Goal: Complete application form

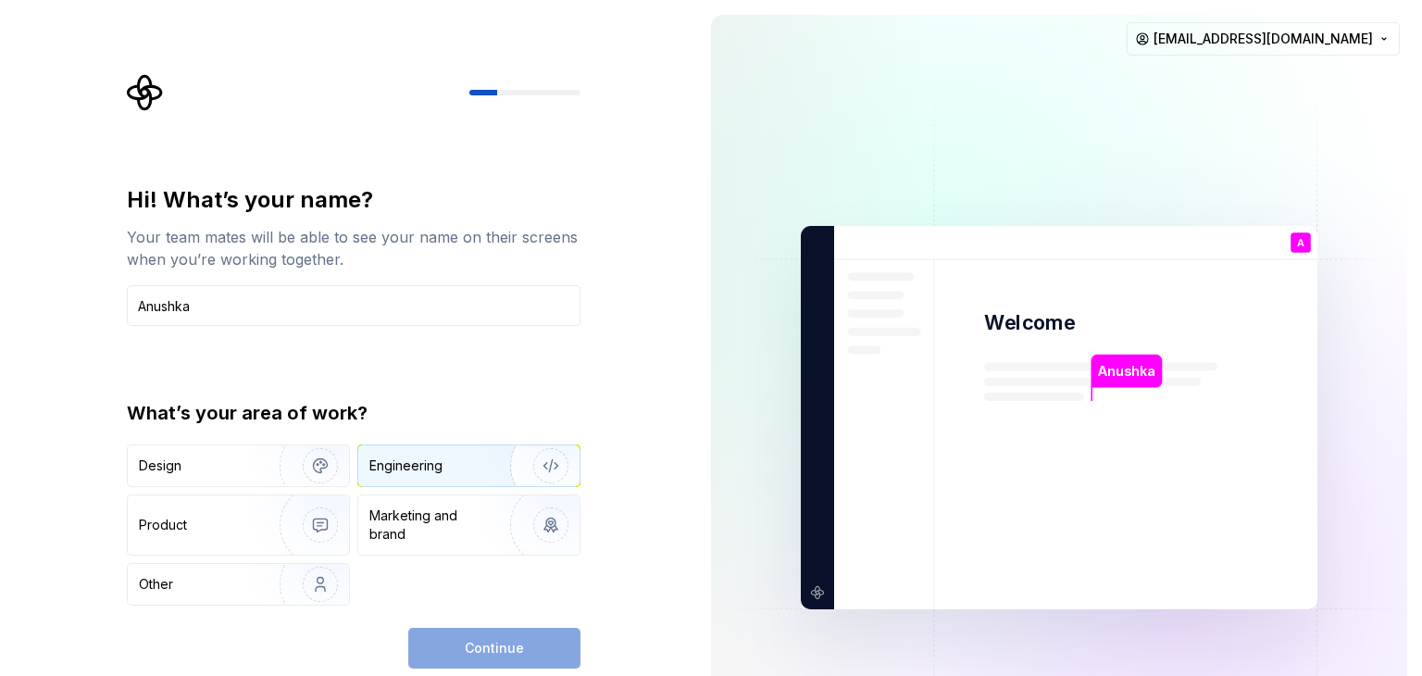
type input "Anushka"
click at [513, 467] on img "button" at bounding box center [538, 466] width 118 height 124
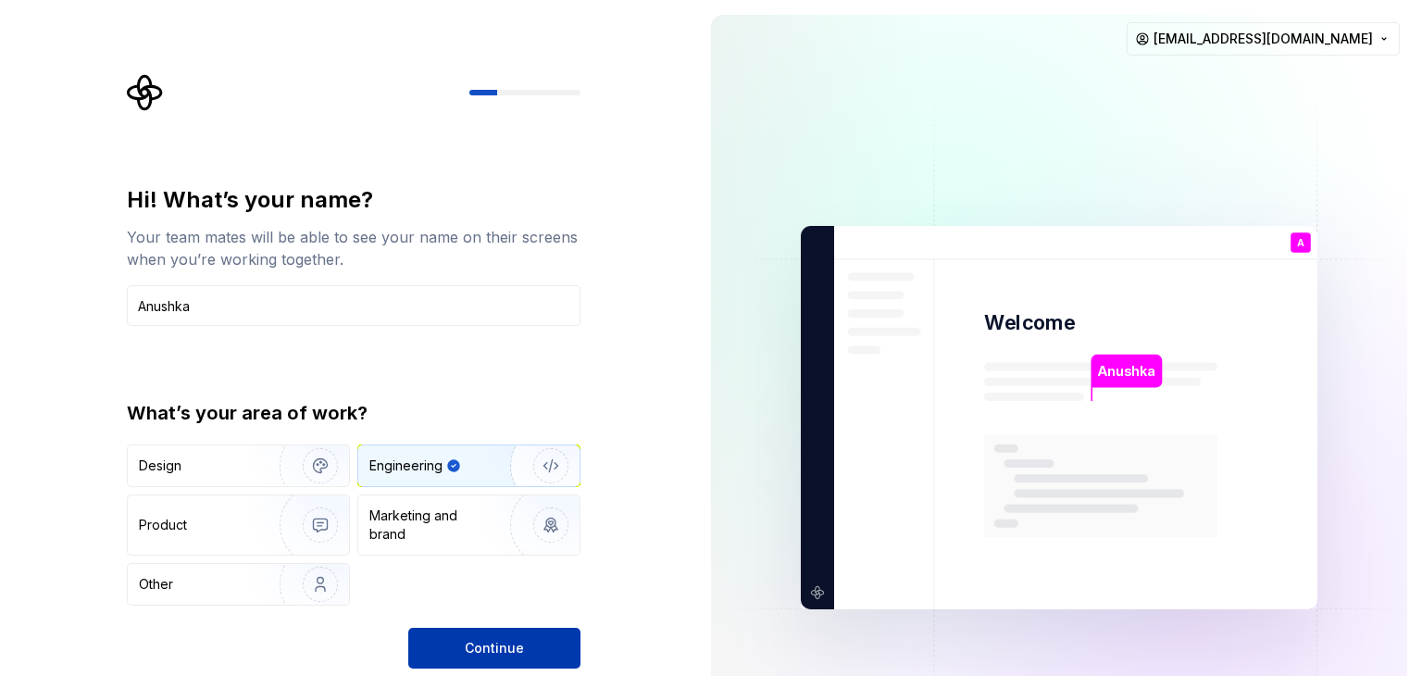
click at [466, 638] on button "Continue" at bounding box center [494, 648] width 172 height 41
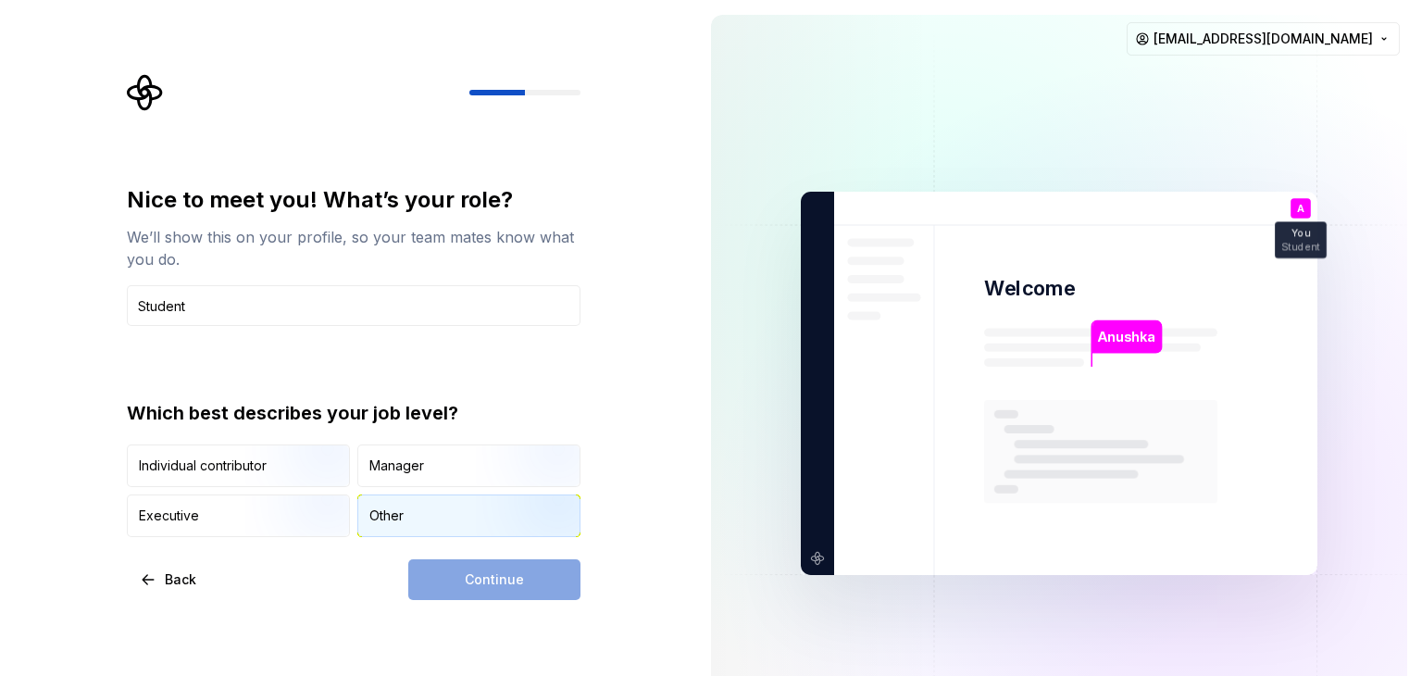
type input "Student"
click at [398, 519] on div "Other" at bounding box center [386, 515] width 34 height 19
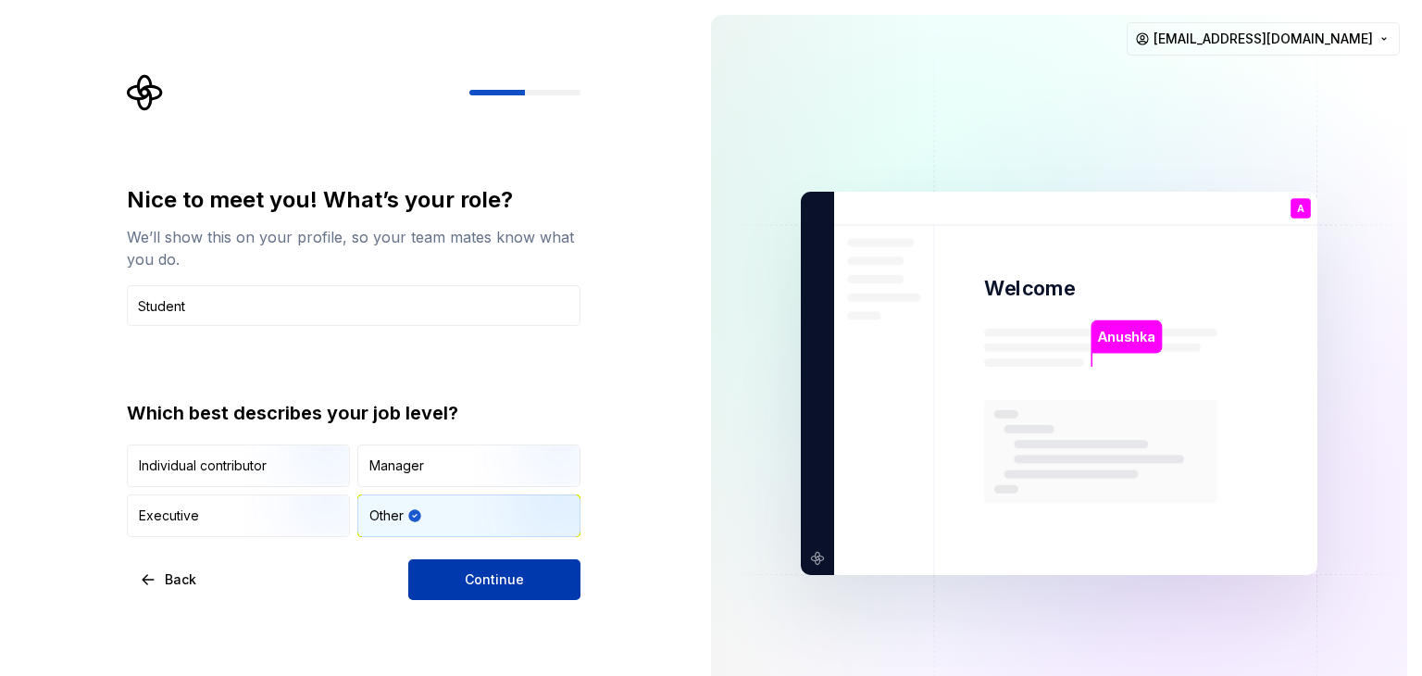
click at [454, 571] on button "Continue" at bounding box center [494, 579] width 172 height 41
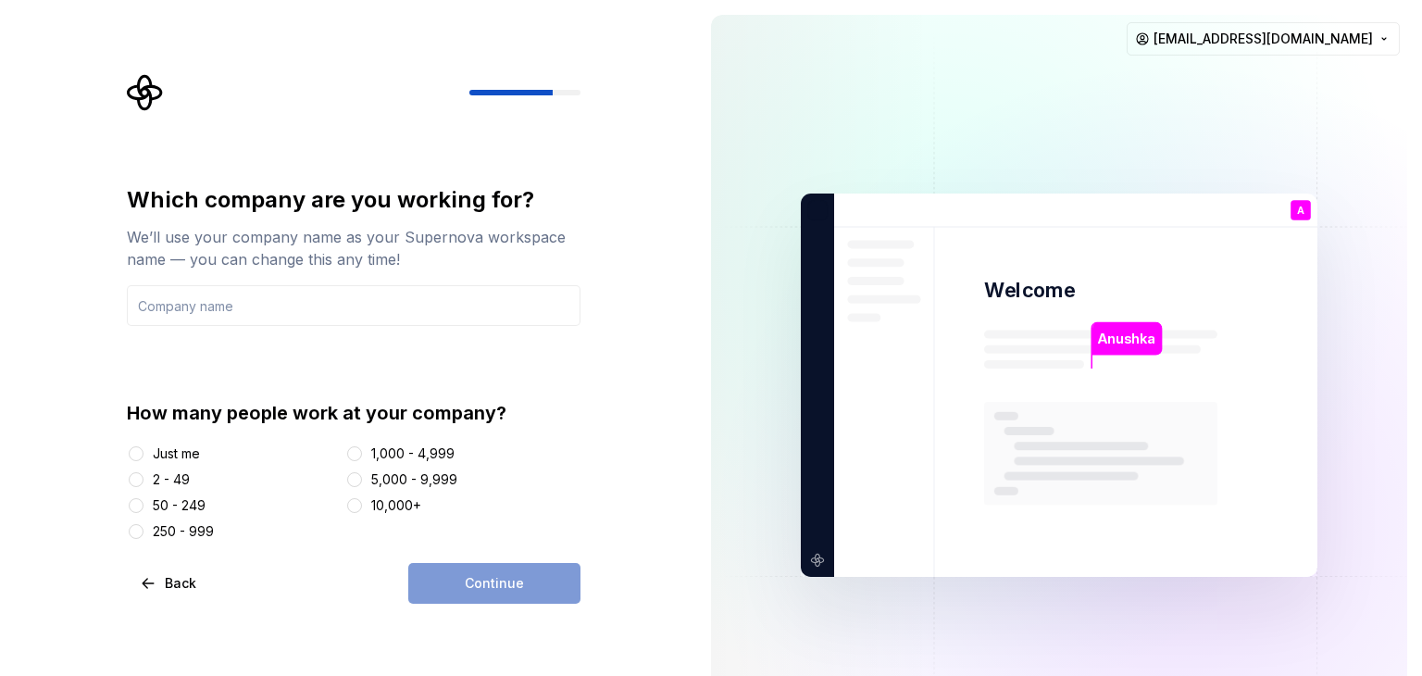
click at [454, 571] on div "Continue" at bounding box center [494, 583] width 172 height 41
click at [142, 454] on button "Just me" at bounding box center [136, 453] width 15 height 15
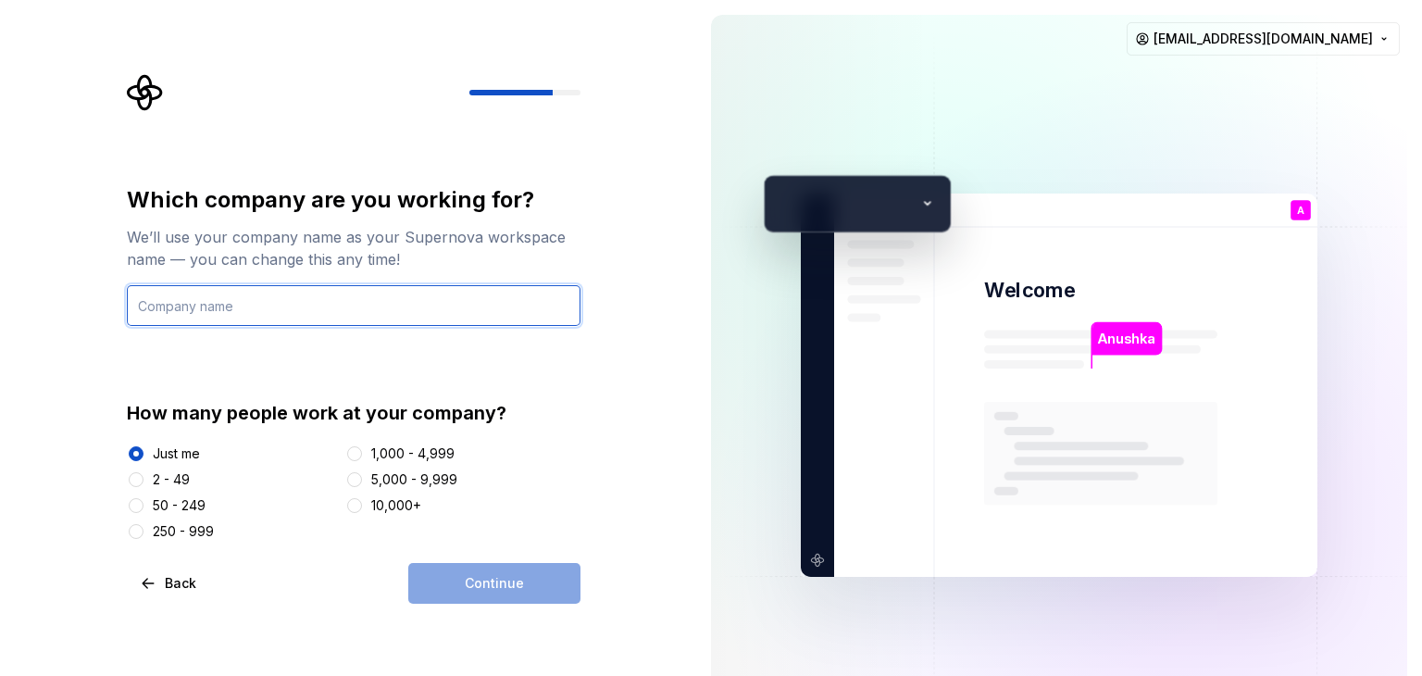
click at [230, 308] on input "text" at bounding box center [354, 305] width 454 height 41
type input "m"
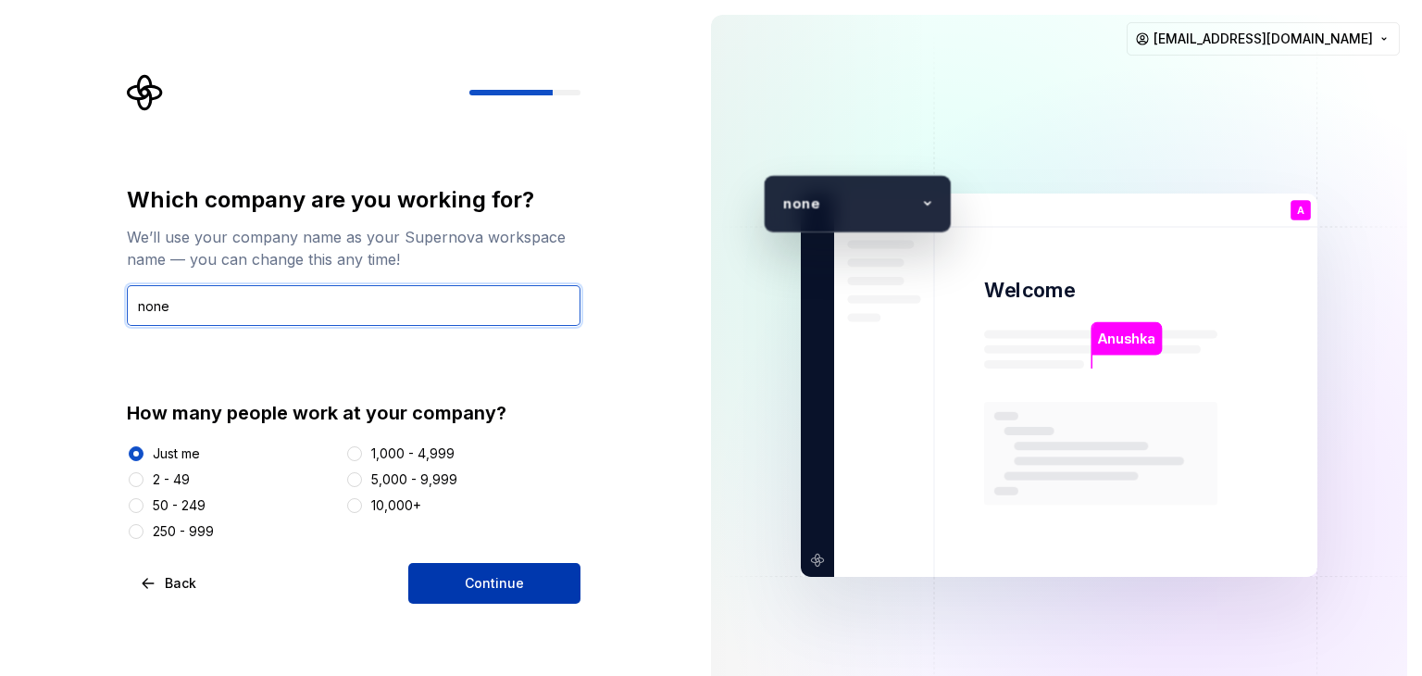
type input "none"
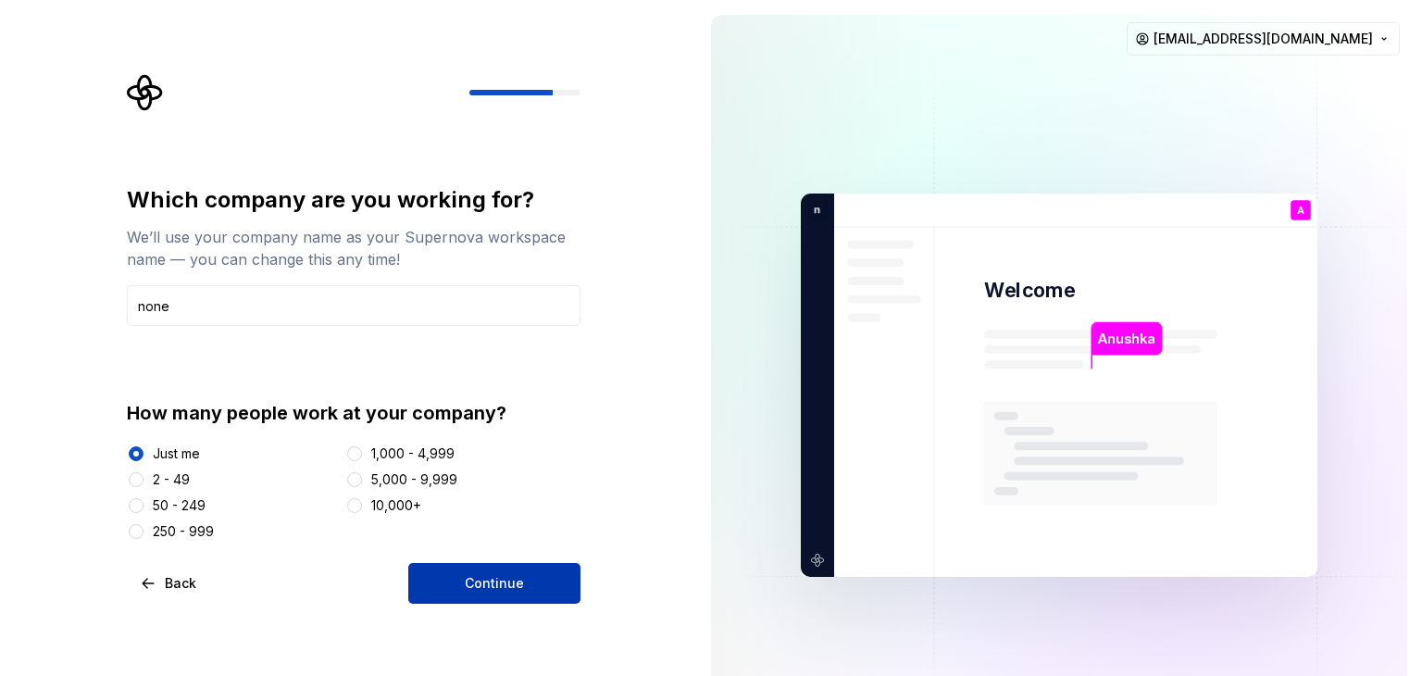
click at [518, 576] on span "Continue" at bounding box center [494, 583] width 59 height 19
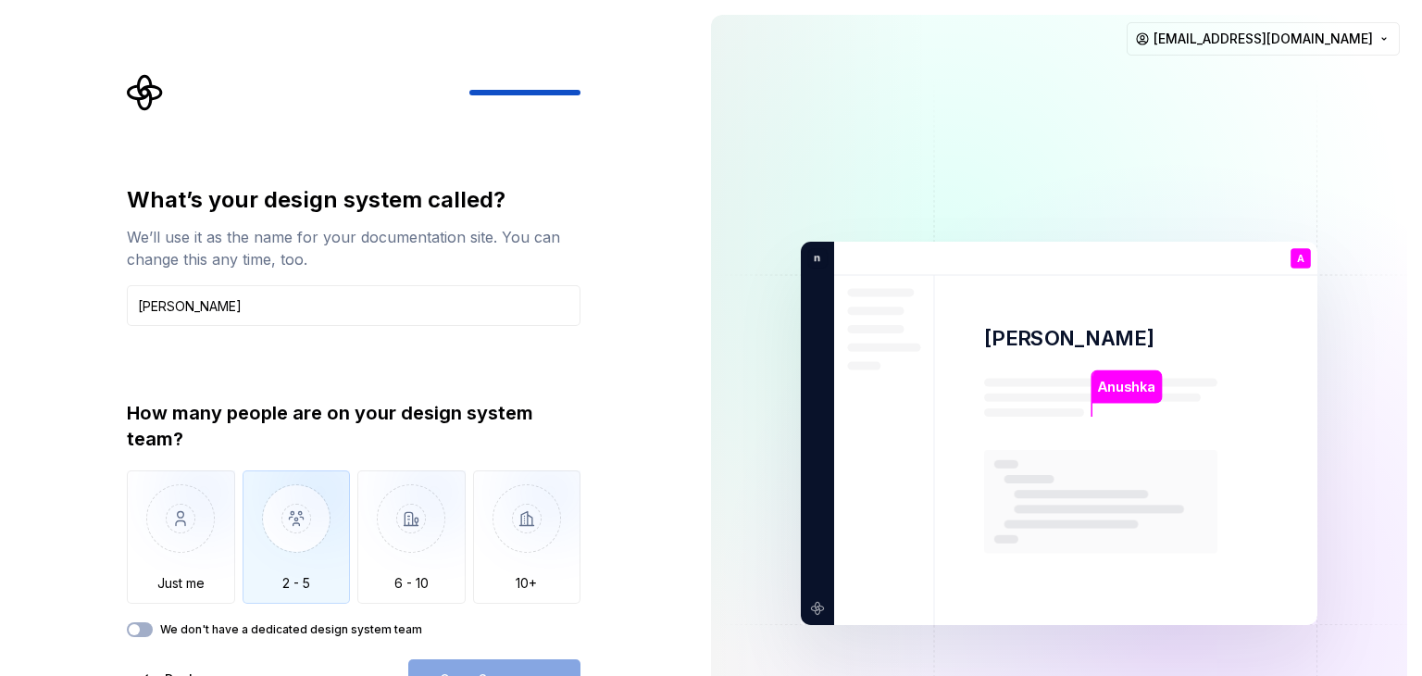
type input "[PERSON_NAME]"
click at [299, 578] on img "button" at bounding box center [296, 532] width 108 height 124
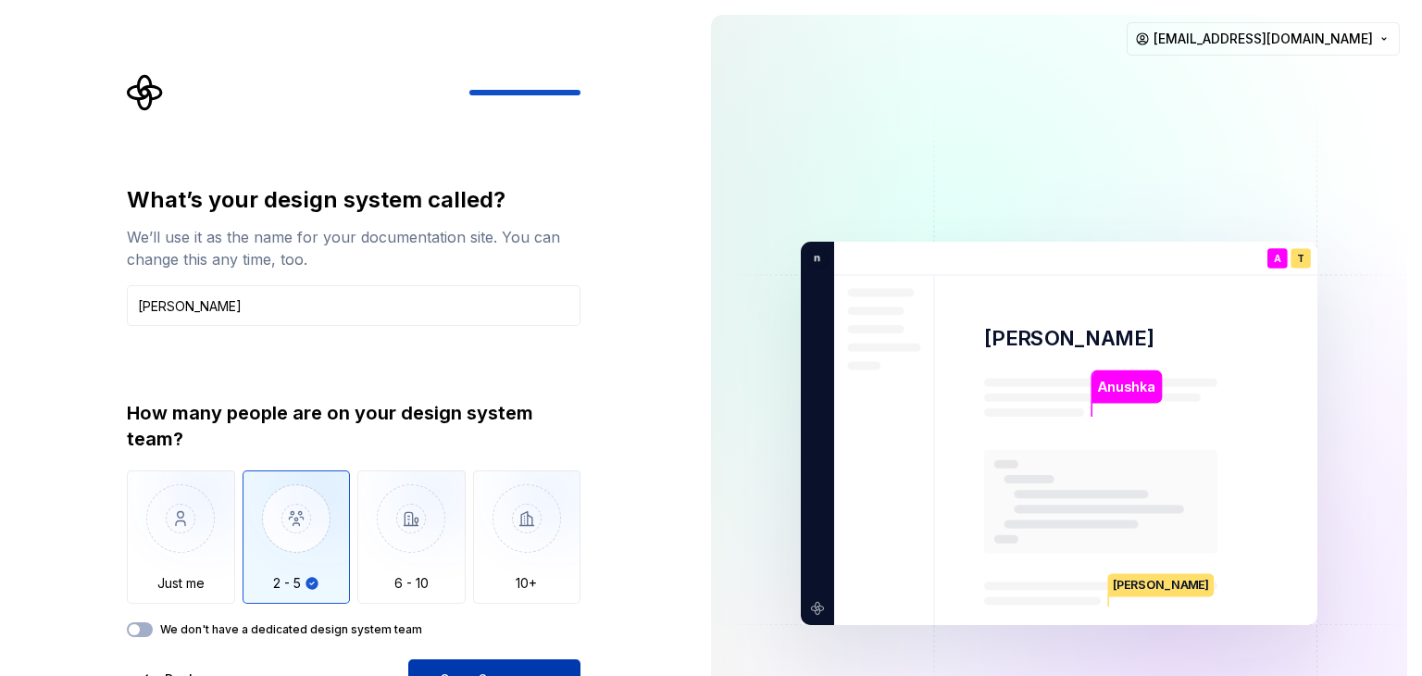
click at [478, 663] on button "Open Supernova" at bounding box center [494, 679] width 172 height 41
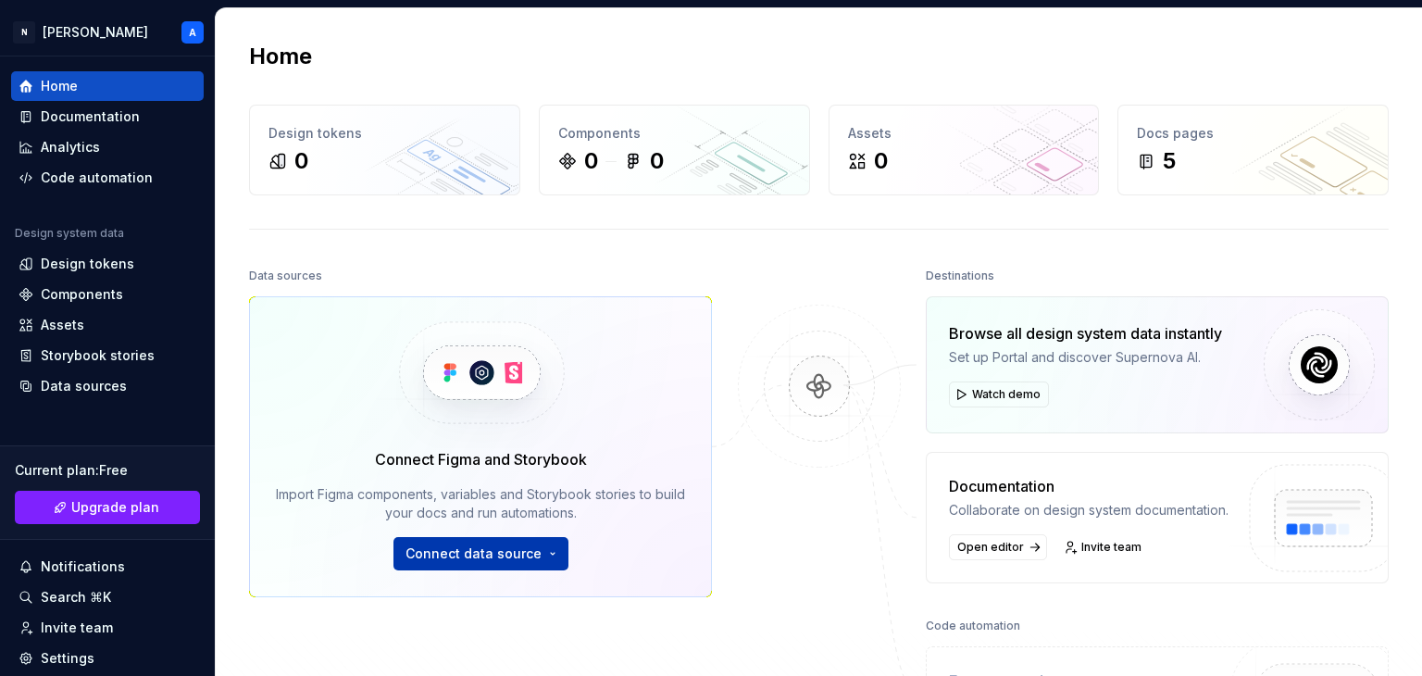
click at [469, 559] on span "Connect data source" at bounding box center [473, 553] width 136 height 19
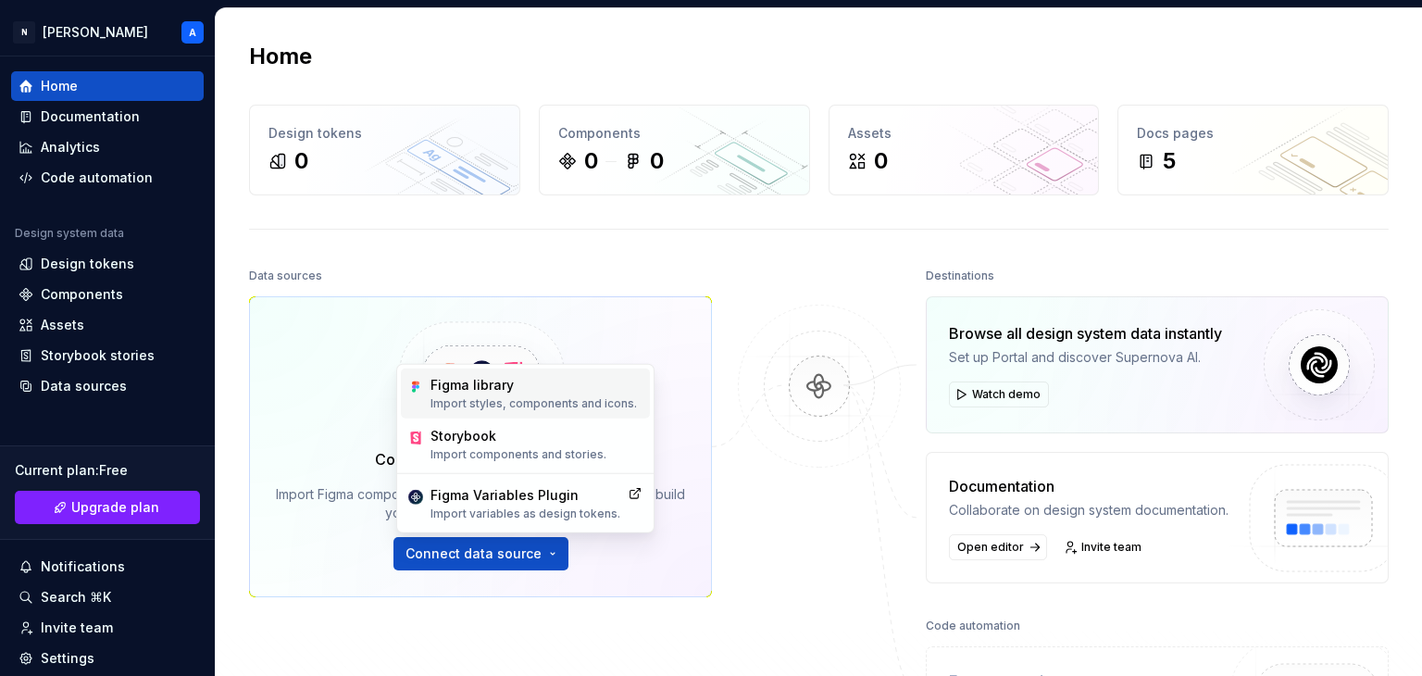
click at [498, 393] on div "Figma library Import styles, components and icons." at bounding box center [533, 393] width 206 height 35
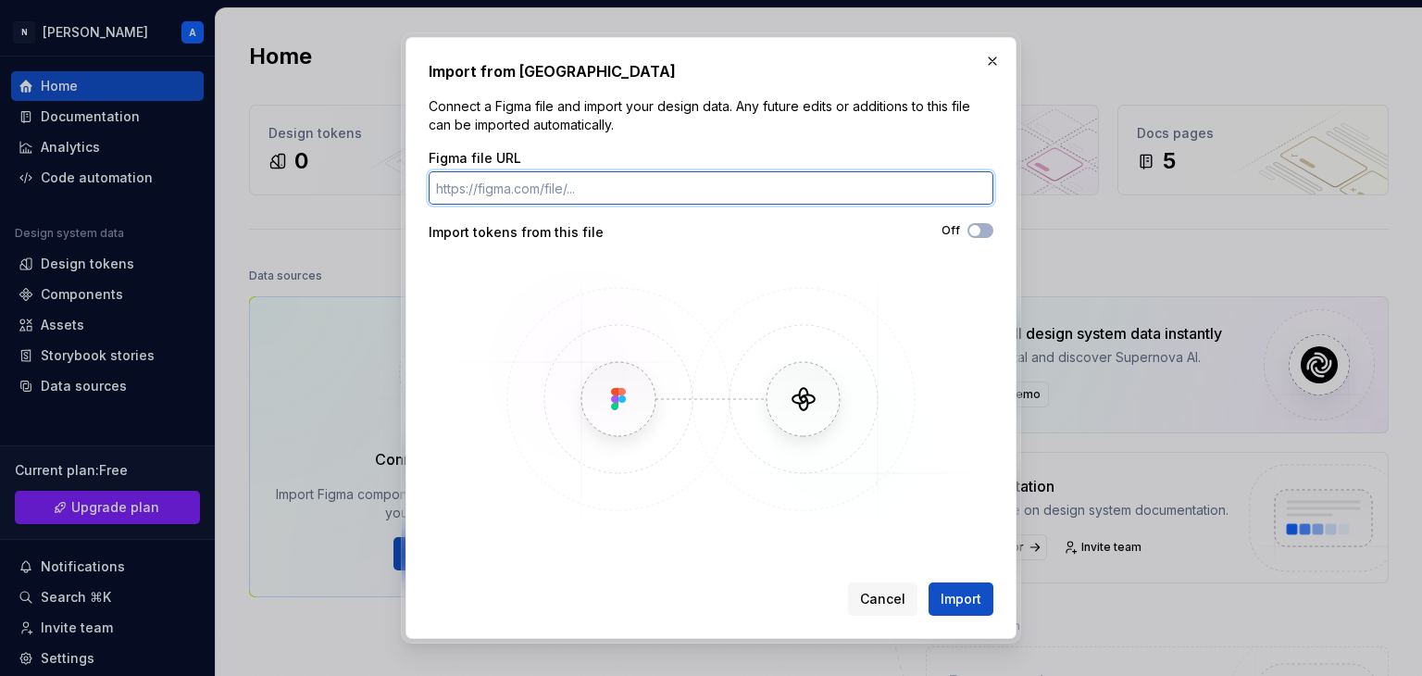
click at [511, 197] on input "Figma file URL" at bounding box center [711, 187] width 565 height 33
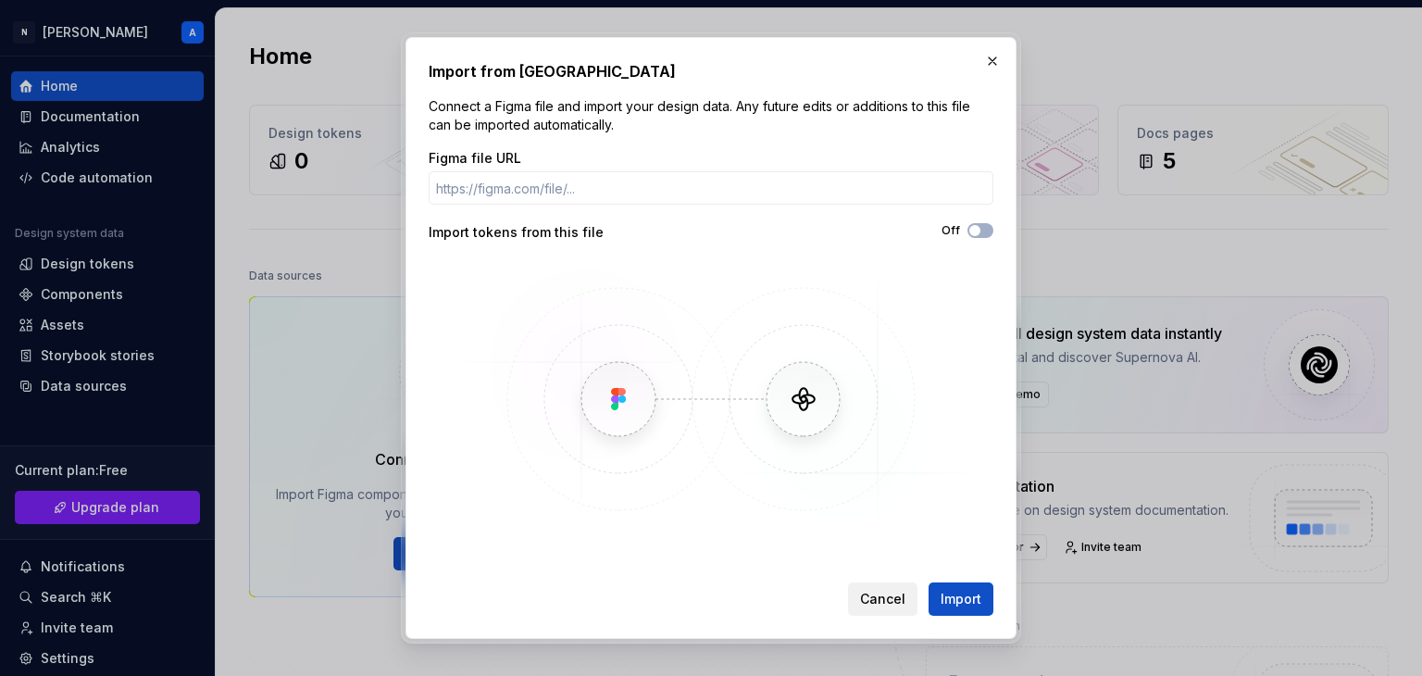
click at [867, 590] on span "Cancel" at bounding box center [882, 599] width 45 height 19
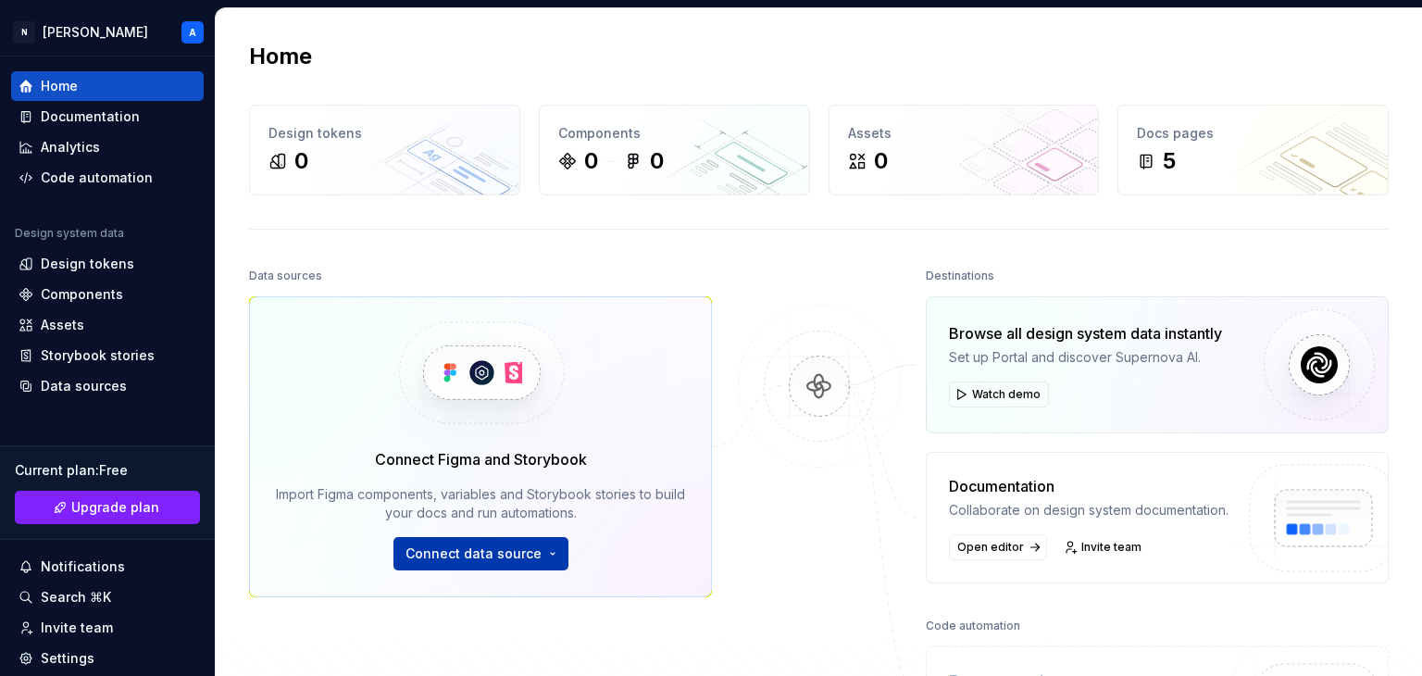
click at [491, 556] on span "Connect data source" at bounding box center [473, 553] width 136 height 19
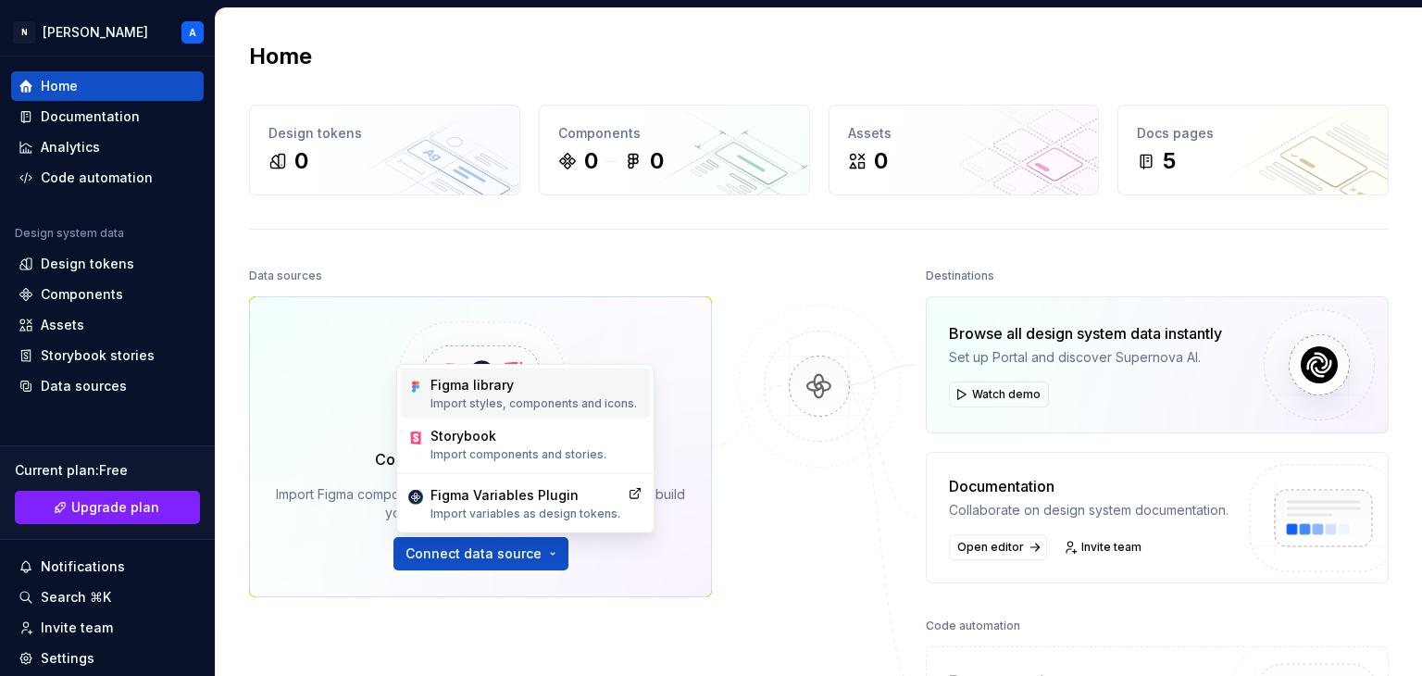
click at [507, 409] on p "Import styles, components and icons." at bounding box center [533, 403] width 206 height 15
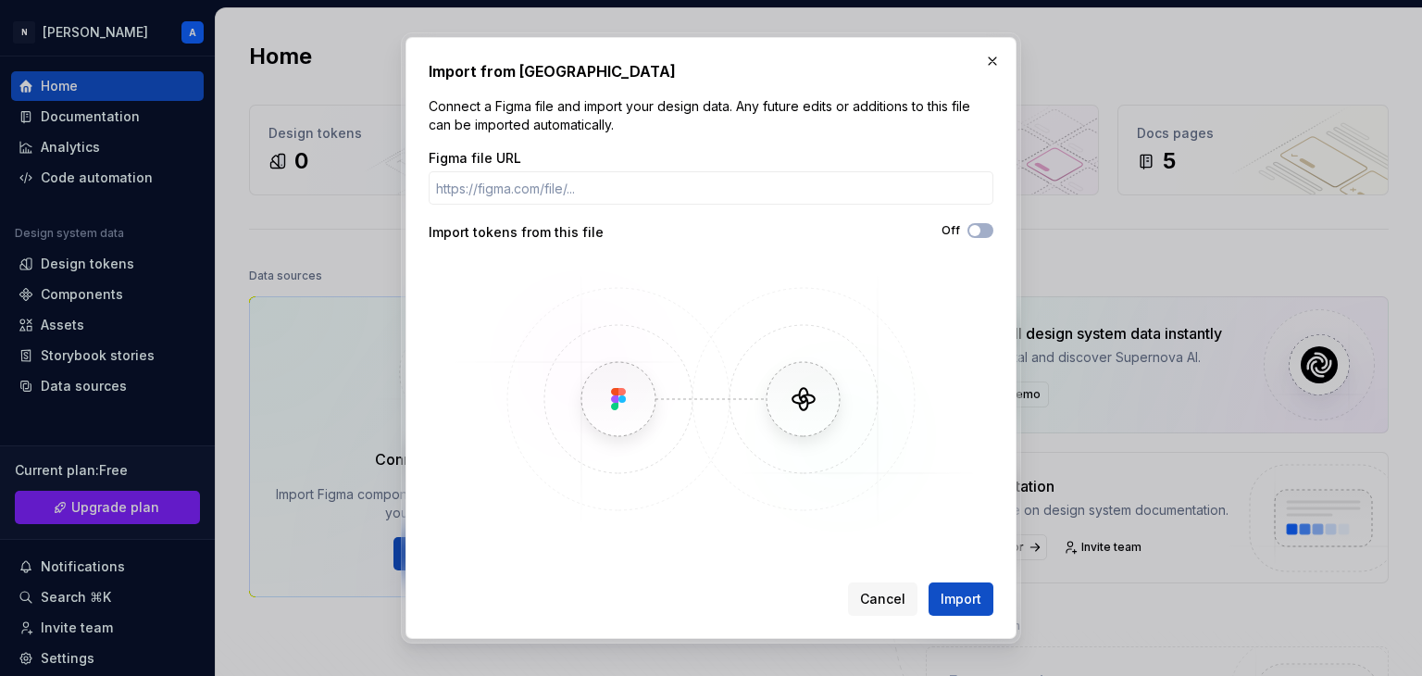
click at [618, 403] on img at bounding box center [710, 399] width 537 height 278
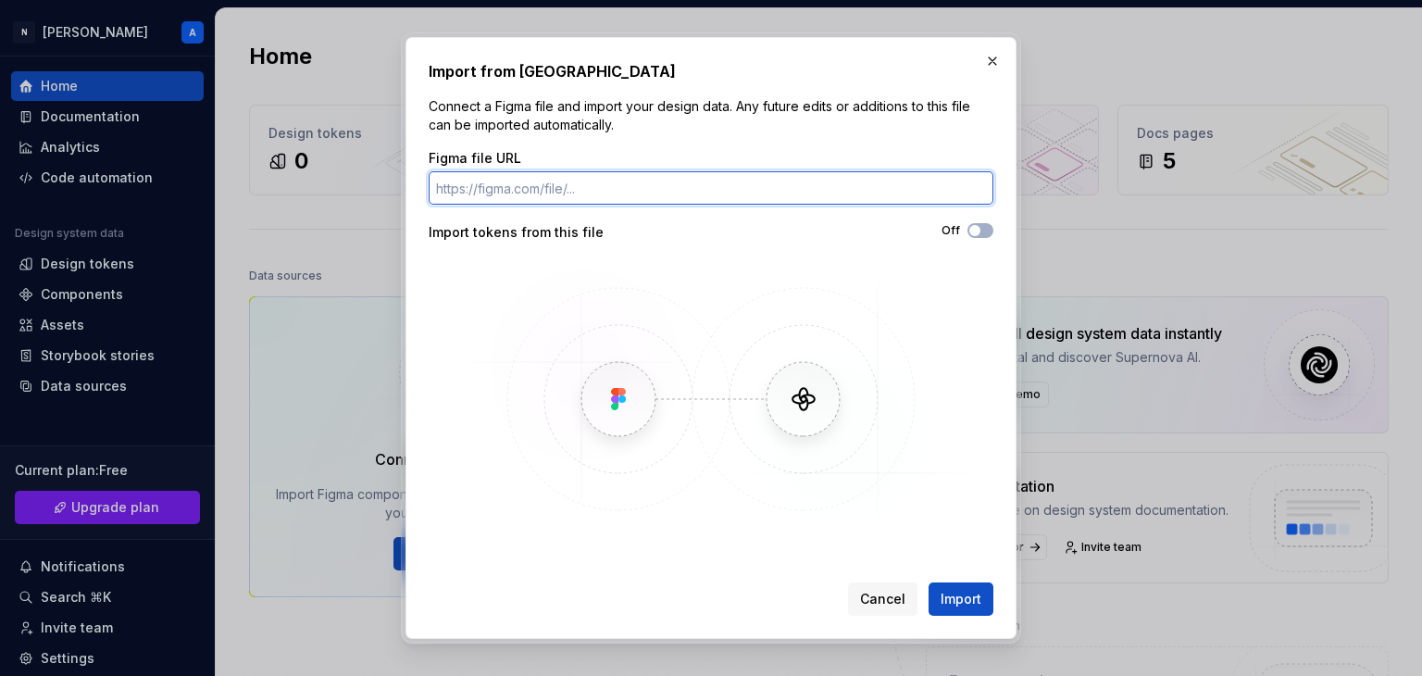
click at [569, 189] on input "Figma file URL" at bounding box center [711, 187] width 565 height 33
